Goal: Find specific page/section: Find specific page/section

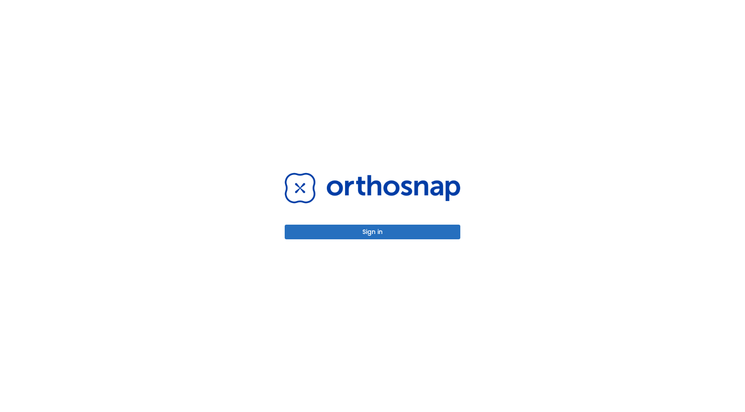
click at [347, 231] on button "Sign in" at bounding box center [373, 231] width 176 height 15
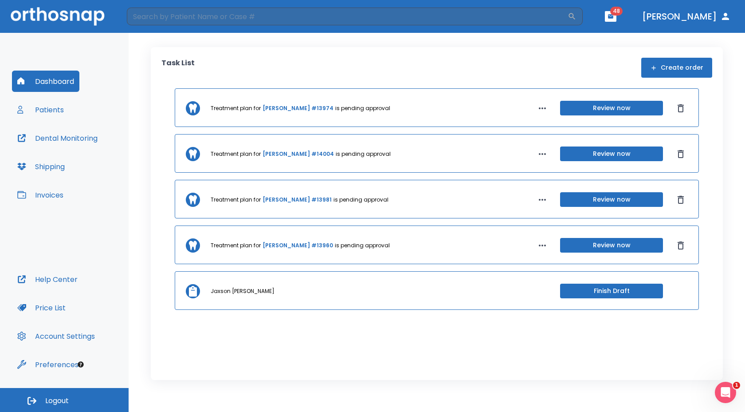
click at [54, 109] on button "Patients" at bounding box center [40, 109] width 57 height 21
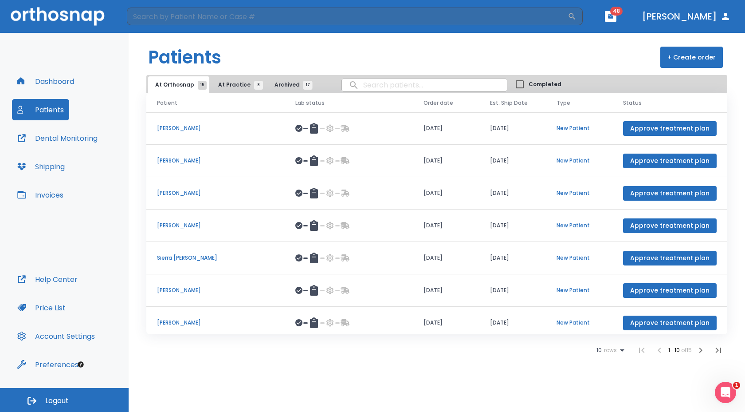
click at [223, 83] on span "At Practice 8" at bounding box center [238, 85] width 40 height 8
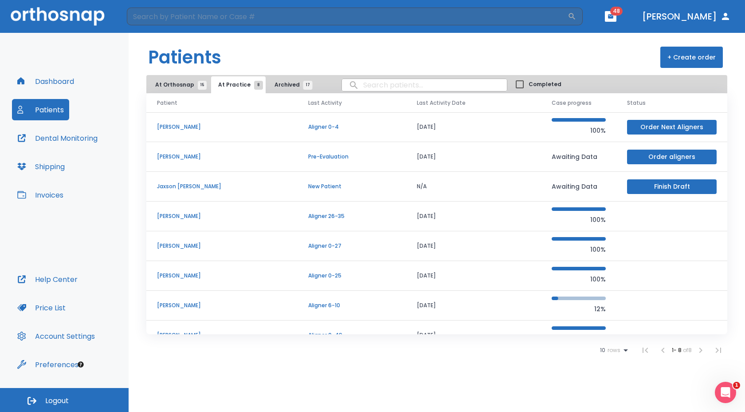
click at [170, 81] on span "At Orthosnap 15" at bounding box center [178, 85] width 47 height 8
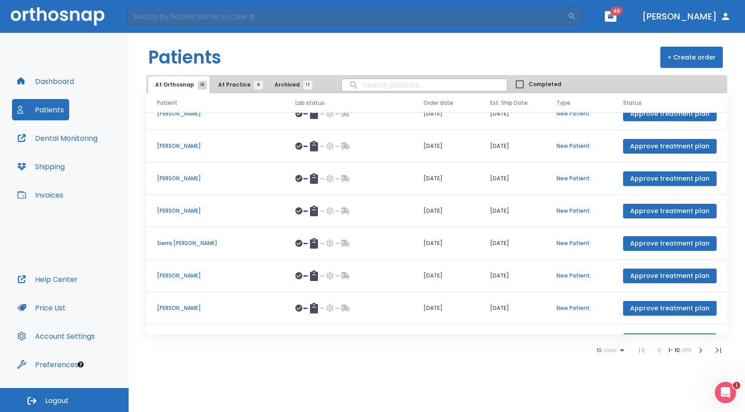
scroll to position [2, 0]
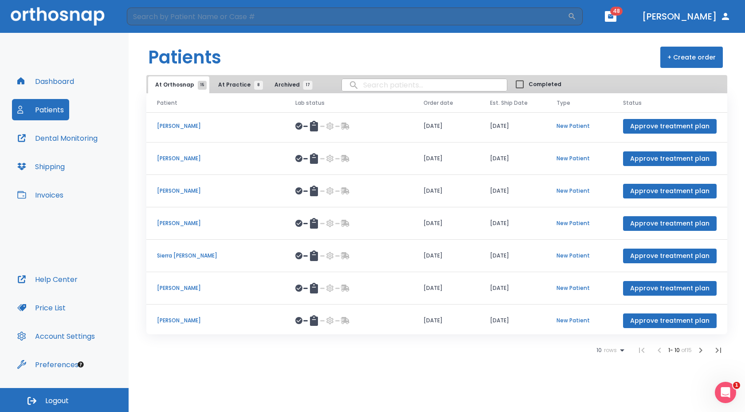
click at [356, 85] on input "search" at bounding box center [424, 84] width 165 height 17
type input "Monk"
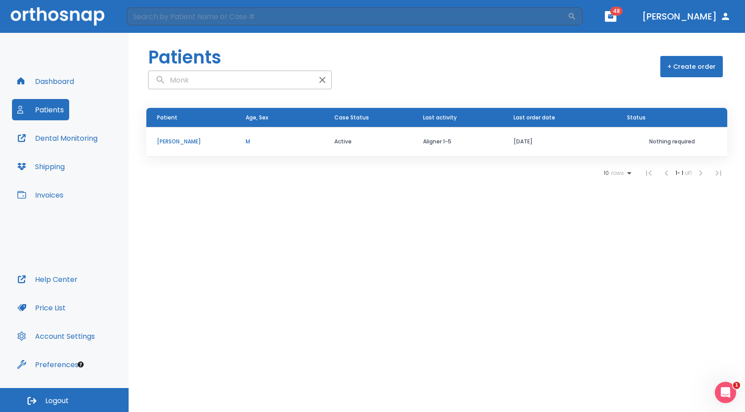
click at [173, 142] on p "[PERSON_NAME]" at bounding box center [190, 141] width 67 height 8
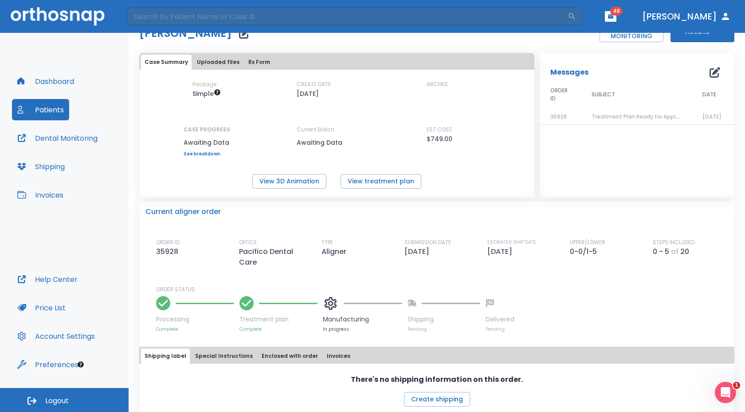
scroll to position [39, 0]
